Goal: Task Accomplishment & Management: Manage account settings

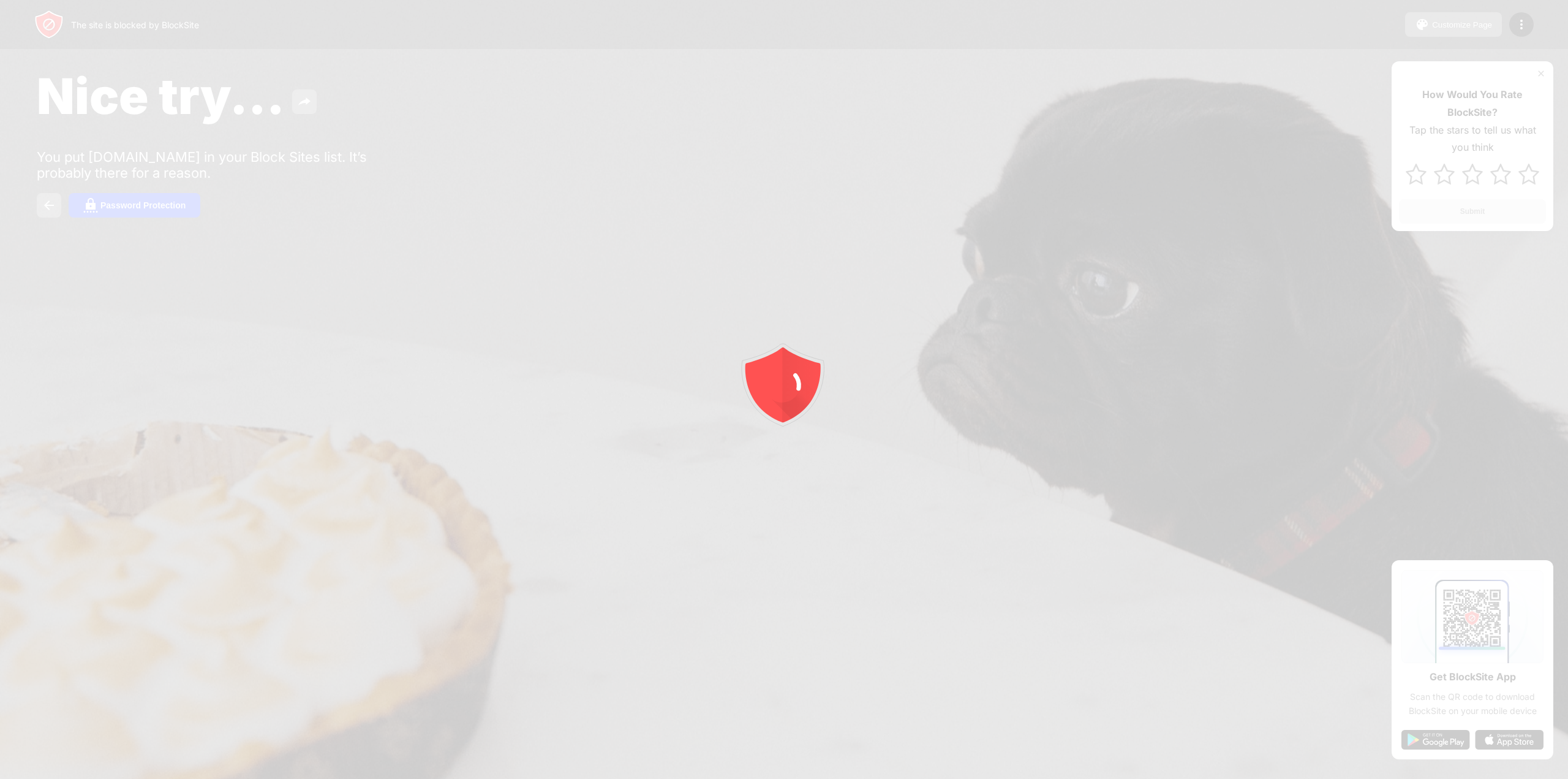
drag, startPoint x: 289, startPoint y: 100, endPoint x: 257, endPoint y: 125, distance: 40.6
click at [287, 102] on div at bounding box center [784, 390] width 1568 height 779
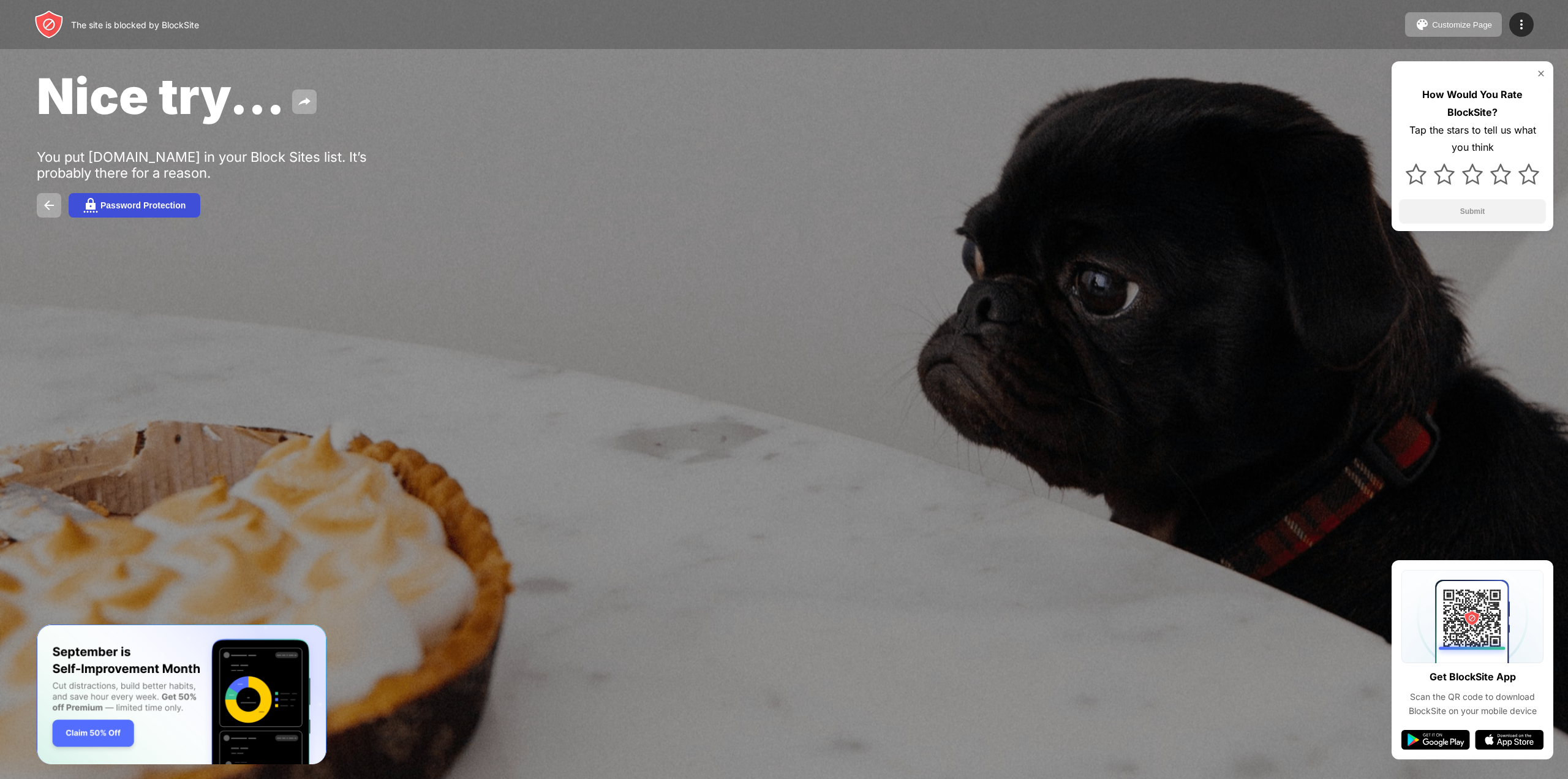
click at [170, 196] on button "Password Protection" at bounding box center [134, 206] width 132 height 25
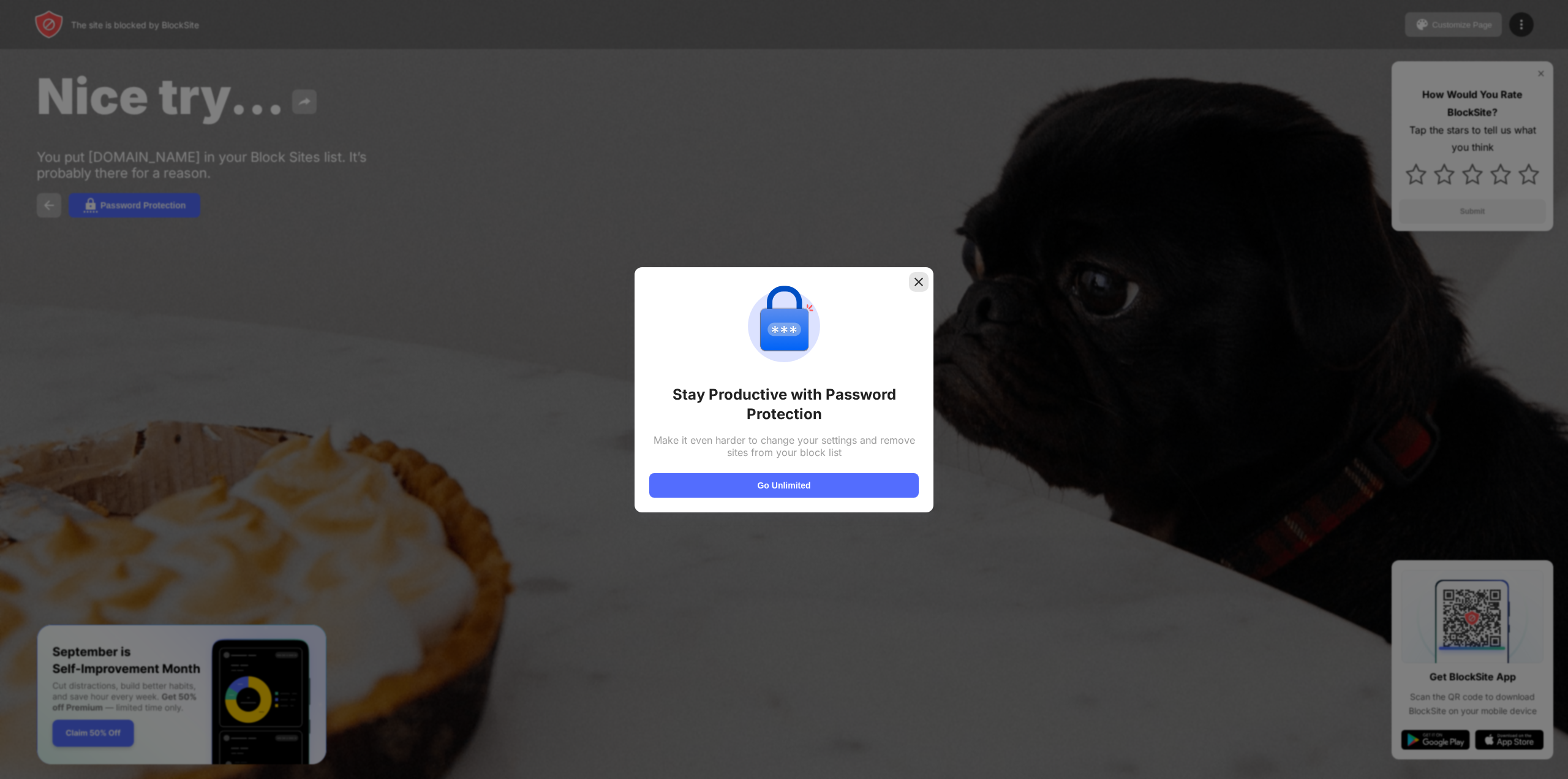
click at [914, 286] on img at bounding box center [918, 282] width 12 height 12
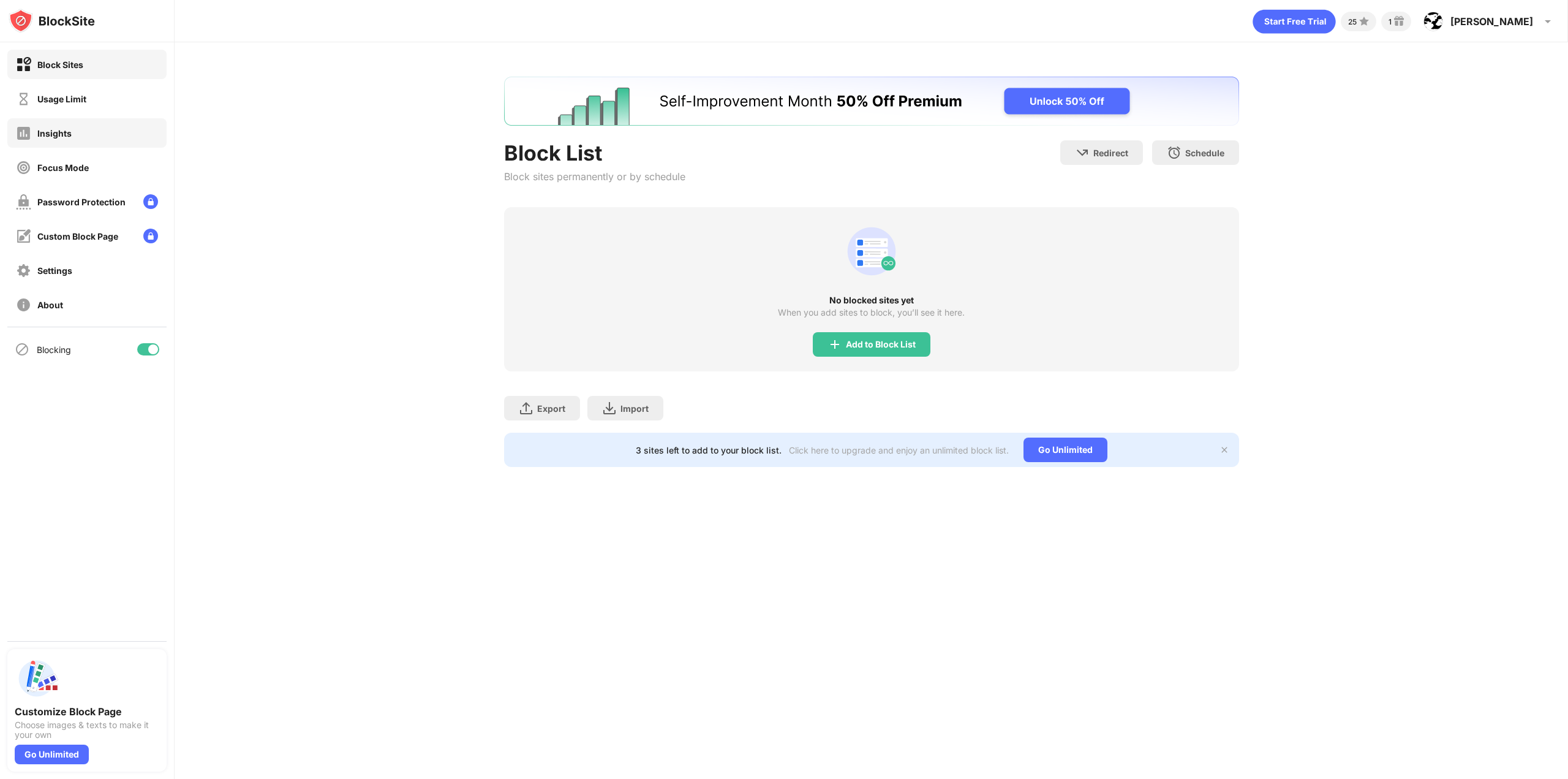
click at [48, 94] on div "Usage Limit" at bounding box center [61, 99] width 49 height 10
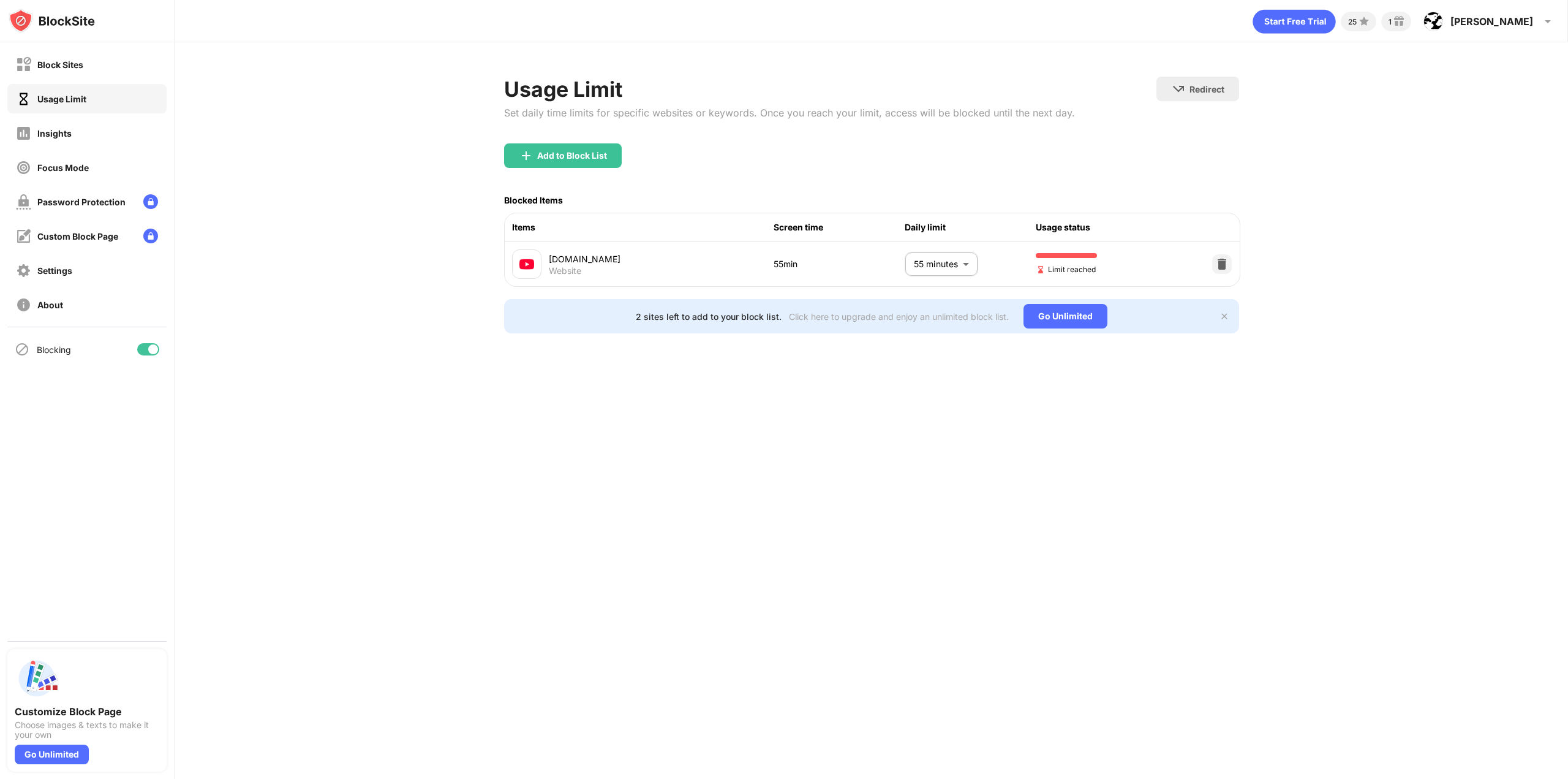
click at [933, 271] on body "Block Sites Usage Limit Insights Focus Mode Password Protection Custom Block Pa…" at bounding box center [784, 390] width 1568 height 779
click at [933, 380] on li "60 minutes" at bounding box center [918, 388] width 106 height 28
type input "**"
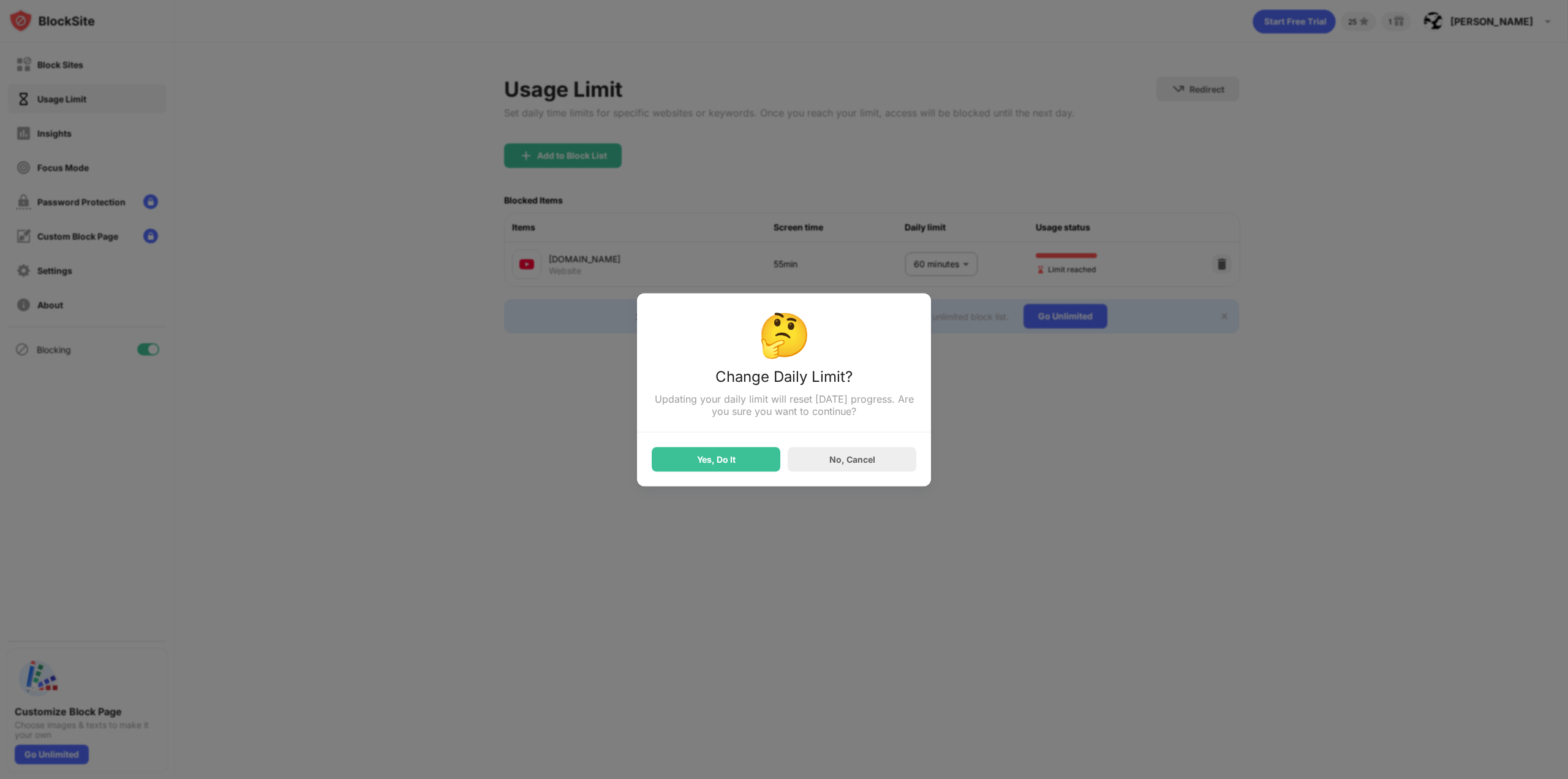
click at [744, 457] on div "Yes, Do It" at bounding box center [716, 460] width 128 height 25
